Goal: Navigation & Orientation: Find specific page/section

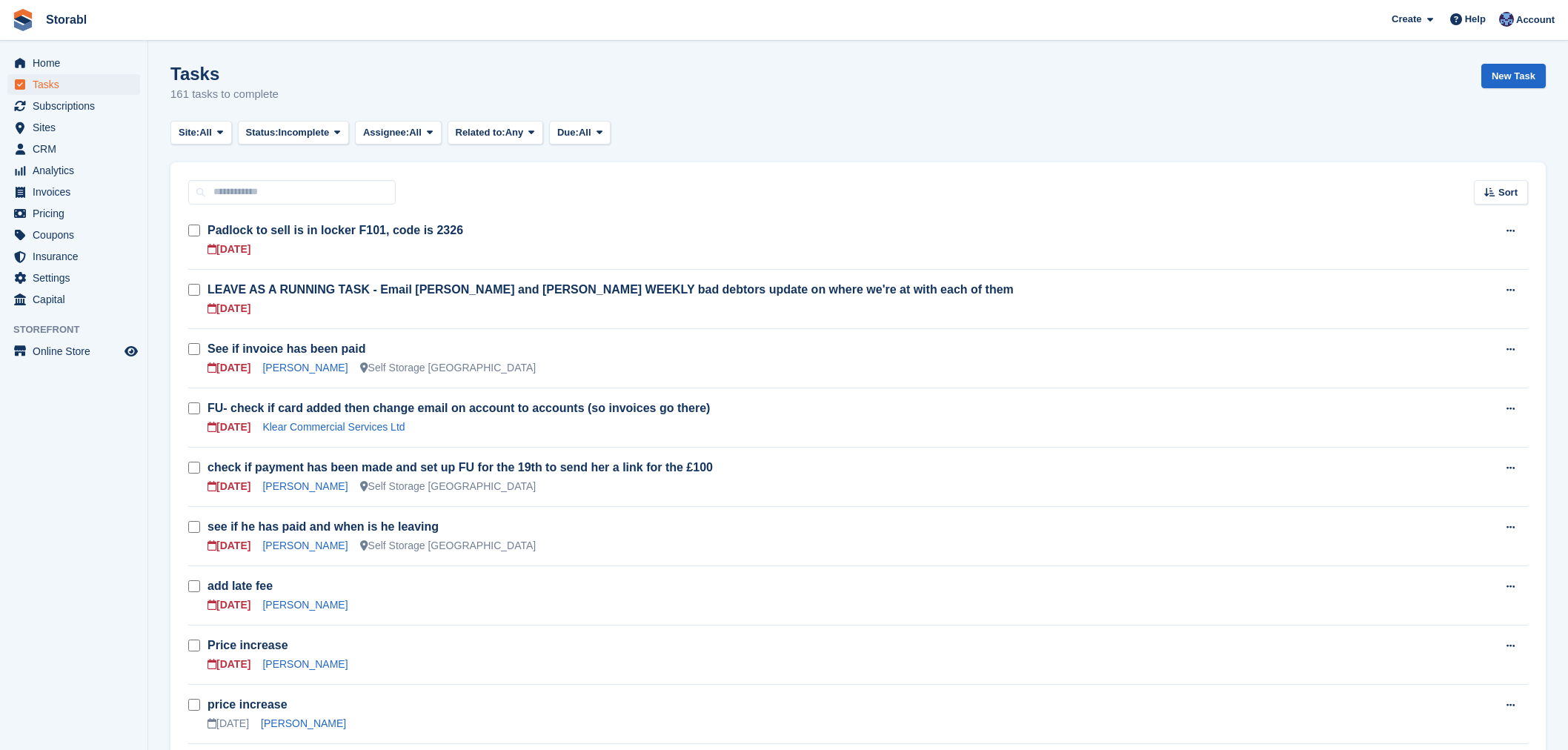
click at [42, 149] on span "CRM" at bounding box center [77, 149] width 89 height 21
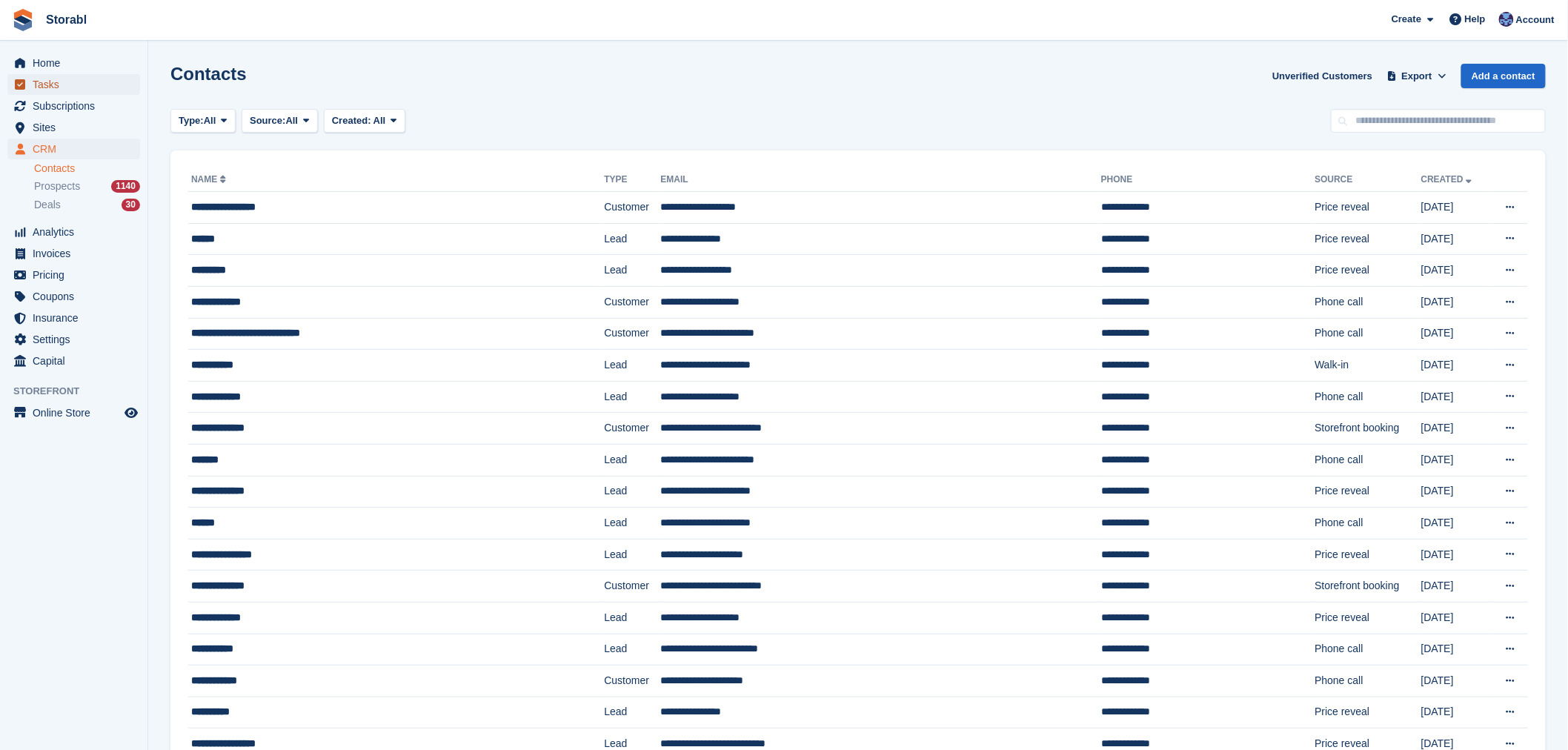
click at [69, 82] on span "Tasks" at bounding box center [77, 84] width 89 height 21
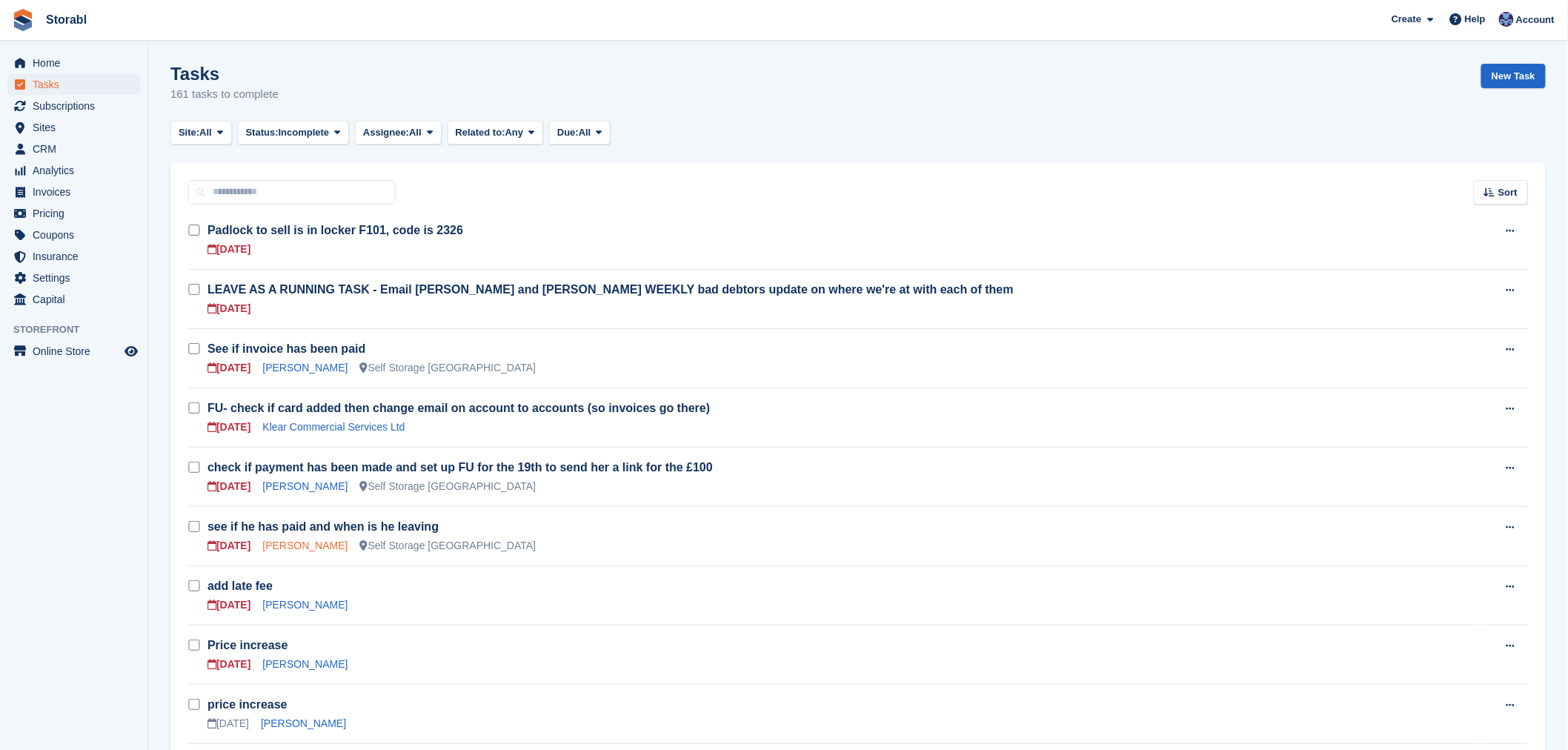
click at [286, 546] on link "[PERSON_NAME]" at bounding box center [305, 546] width 85 height 12
